Goal: Task Accomplishment & Management: Use online tool/utility

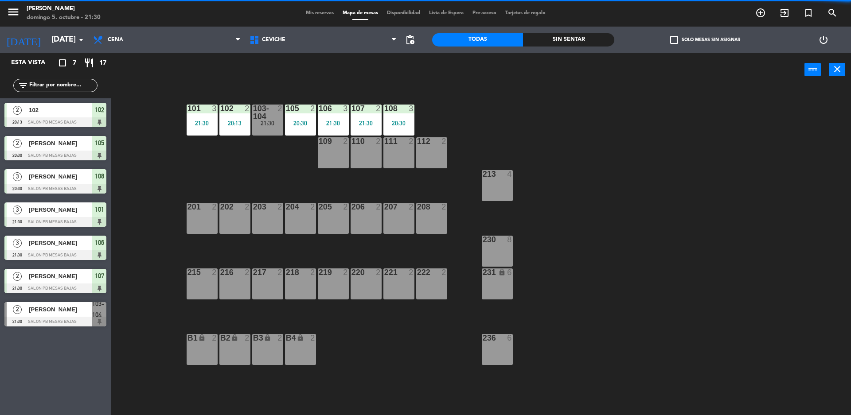
click at [407, 40] on span "pending_actions" at bounding box center [410, 40] width 11 height 11
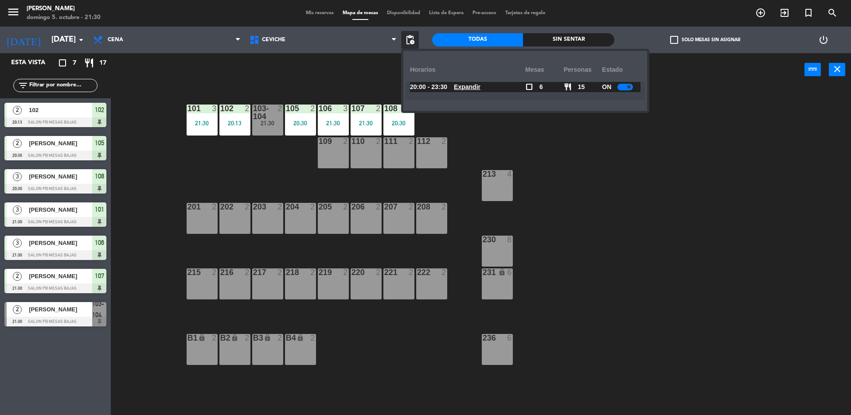
click at [468, 97] on div "20:00 - 23:30 Expandir check_box_outline_blank 6 restaurant 15 ON Expandir" at bounding box center [524, 91] width 239 height 18
click at [468, 92] on span "Expandir" at bounding box center [467, 87] width 27 height 10
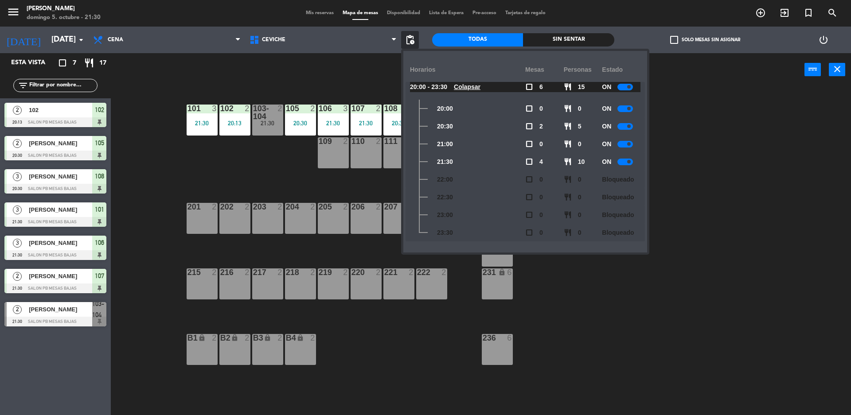
click at [675, 207] on div "101 3 21:30 102 2 20:13 103-104 2 21:30 105 2 20:30 106 3 21:30 107 2 21:30 108…" at bounding box center [485, 253] width 732 height 329
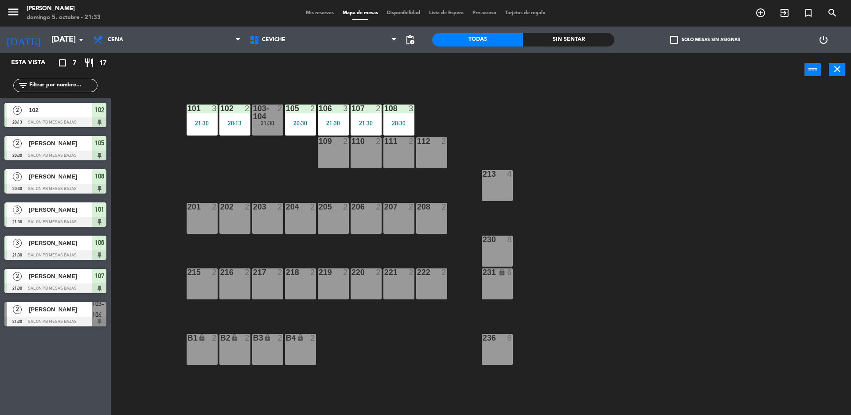
click at [307, 11] on span "Mis reservas" at bounding box center [319, 13] width 37 height 5
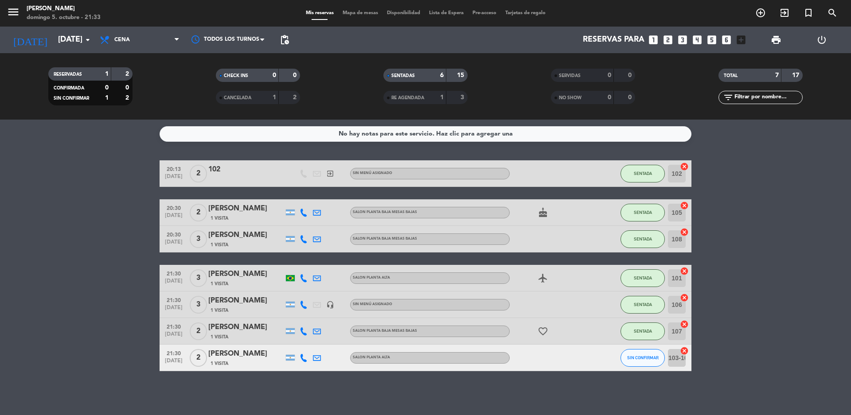
click at [541, 215] on icon "cake" at bounding box center [542, 212] width 11 height 11
click at [559, 224] on div "cake CUMPLEAÑOS" at bounding box center [550, 212] width 80 height 26
click at [358, 12] on span "Mapa de mesas" at bounding box center [360, 13] width 44 height 5
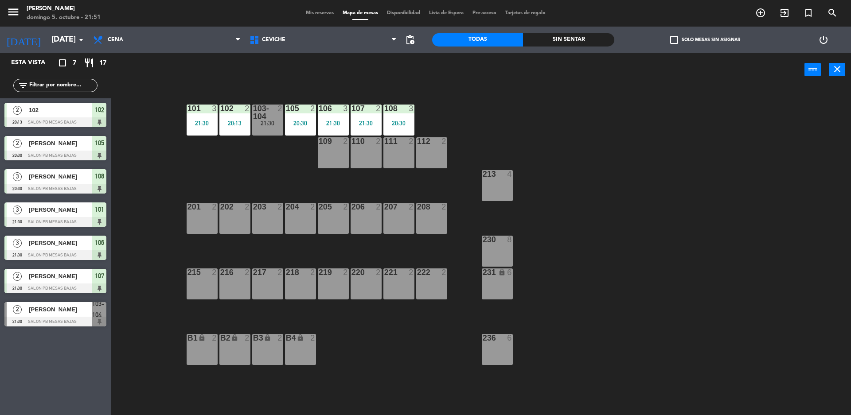
click at [147, 165] on div "101 3 21:30 102 2 20:13 103-104 2 21:30 105 2 20:30 106 3 21:30 107 2 21:30 108…" at bounding box center [485, 253] width 732 height 329
